Goal: Information Seeking & Learning: Learn about a topic

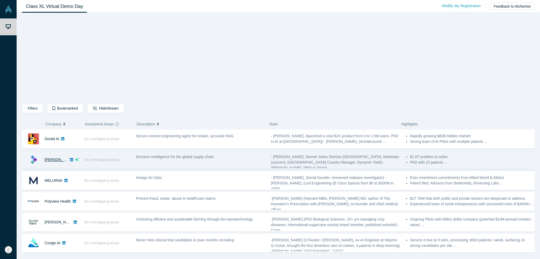
click at [53, 160] on link "[PERSON_NAME]" at bounding box center [60, 160] width 30 height 4
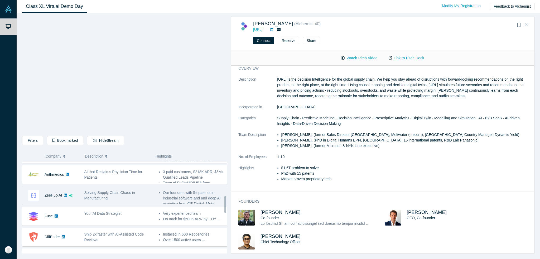
scroll to position [185, 0]
click at [55, 195] on link "ZeeHub AI" at bounding box center [53, 195] width 17 height 4
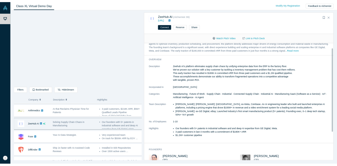
scroll to position [41, 0]
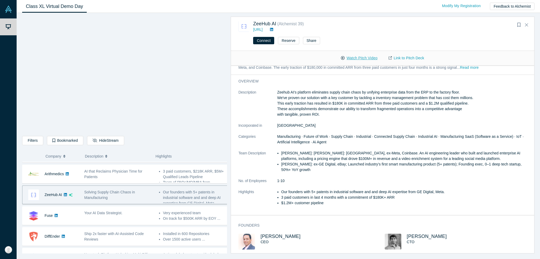
click at [359, 61] on button "Watch Pitch Video" at bounding box center [358, 58] width 47 height 9
drag, startPoint x: 286, startPoint y: 233, endPoint x: 259, endPoint y: 234, distance: 27.5
click at [259, 234] on div "[PERSON_NAME] CEO" at bounding box center [311, 245] width 146 height 23
copy span "[PERSON_NAME]"
